Goal: Task Accomplishment & Management: Complete application form

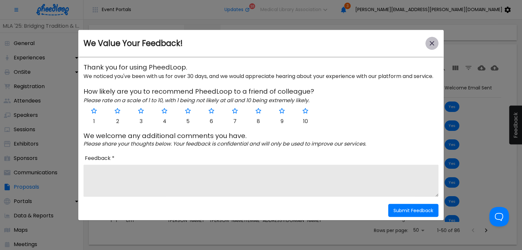
click at [432, 43] on icon "close-modal" at bounding box center [431, 43] width 5 height 5
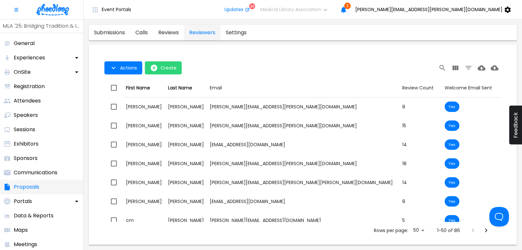
click at [37, 189] on p "Proposals" at bounding box center [26, 187] width 25 height 8
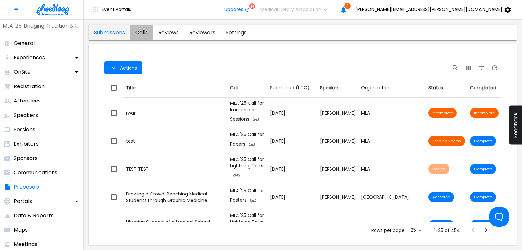
click at [142, 34] on link "calls" at bounding box center [141, 33] width 23 height 16
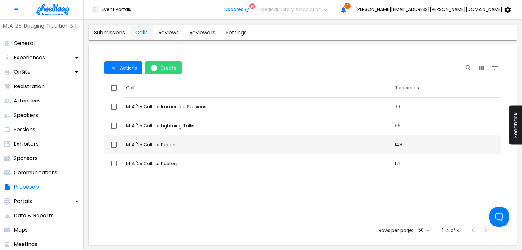
click at [166, 142] on div "MLA '25 Call for Papers" at bounding box center [257, 144] width 263 height 7
checkbox input "true"
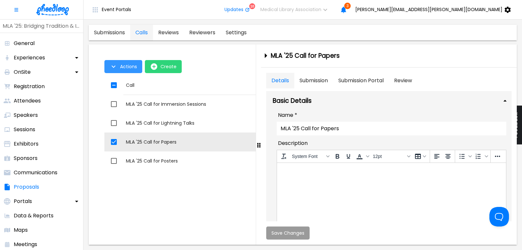
click at [124, 64] on span "Actions" at bounding box center [128, 66] width 17 height 5
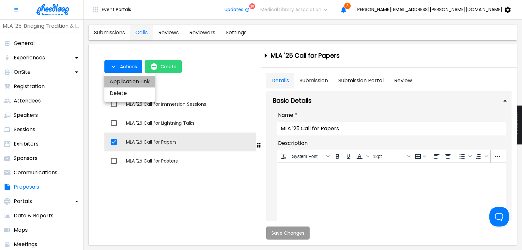
click at [126, 81] on li "Application Link" at bounding box center [129, 82] width 51 height 12
click at [56, 8] on div at bounding box center [261, 125] width 522 height 250
click at [57, 11] on img at bounding box center [52, 9] width 33 height 11
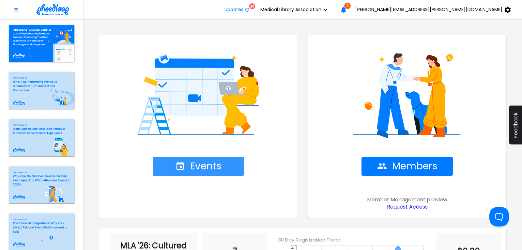
click at [207, 169] on span "Events" at bounding box center [198, 165] width 46 height 11
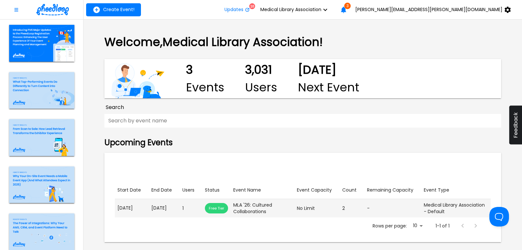
click at [168, 207] on p "[DATE]" at bounding box center [164, 207] width 26 height 7
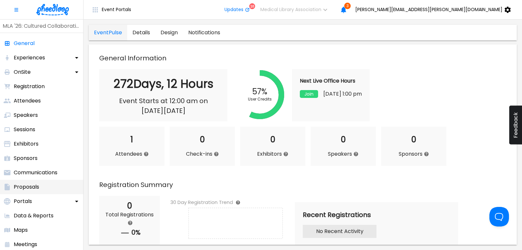
click at [28, 184] on p "Proposals" at bounding box center [26, 187] width 25 height 8
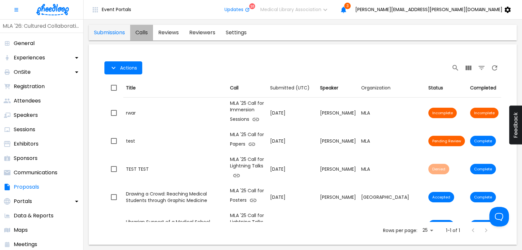
click at [140, 32] on link "calls" at bounding box center [141, 33] width 23 height 16
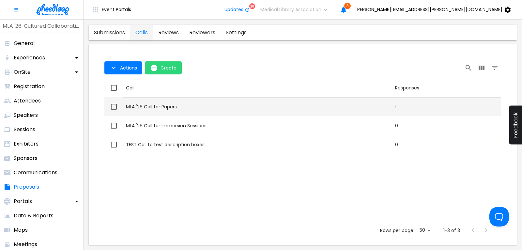
click at [144, 107] on div "MLA '26 Call for Papers" at bounding box center [258, 106] width 264 height 7
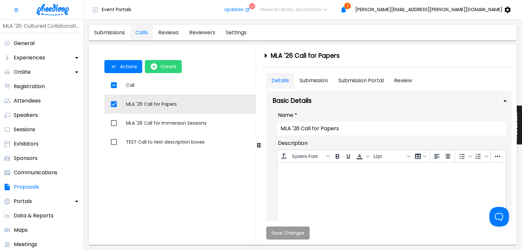
checkbox input "true"
click at [126, 69] on span "Actions" at bounding box center [128, 66] width 17 height 5
click at [129, 82] on li "Application Link" at bounding box center [129, 82] width 51 height 12
